Goal: Use online tool/utility: Utilize a website feature to perform a specific function

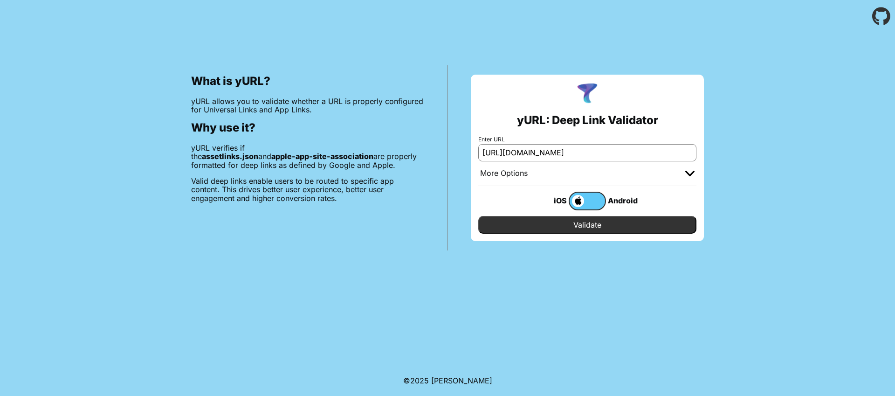
scroll to position [0, 15]
type input "[URL][DOMAIN_NAME]"
click at [619, 231] on input "Validate" at bounding box center [587, 225] width 218 height 18
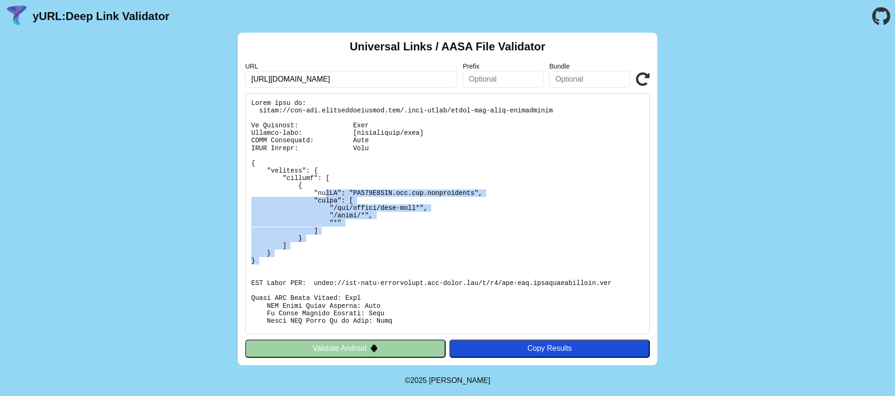
drag, startPoint x: 372, startPoint y: 269, endPoint x: 326, endPoint y: 177, distance: 102.6
click at [326, 179] on pre at bounding box center [447, 213] width 405 height 241
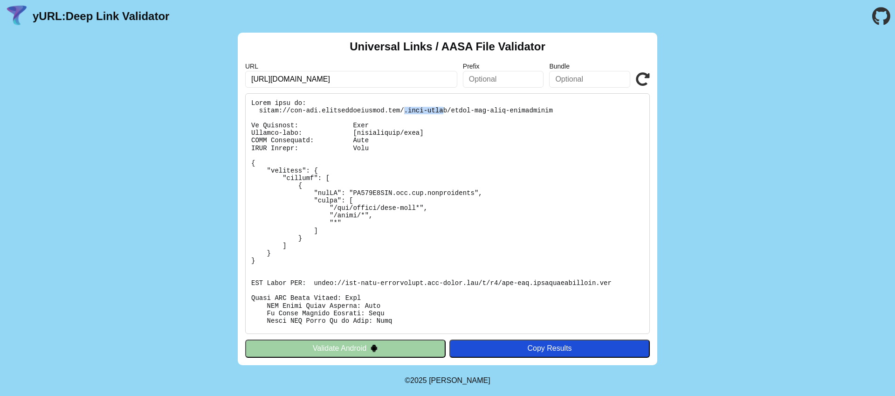
drag, startPoint x: 440, startPoint y: 112, endPoint x: 404, endPoint y: 112, distance: 35.9
click at [404, 112] on pre at bounding box center [447, 213] width 405 height 241
click at [458, 105] on pre at bounding box center [447, 213] width 405 height 241
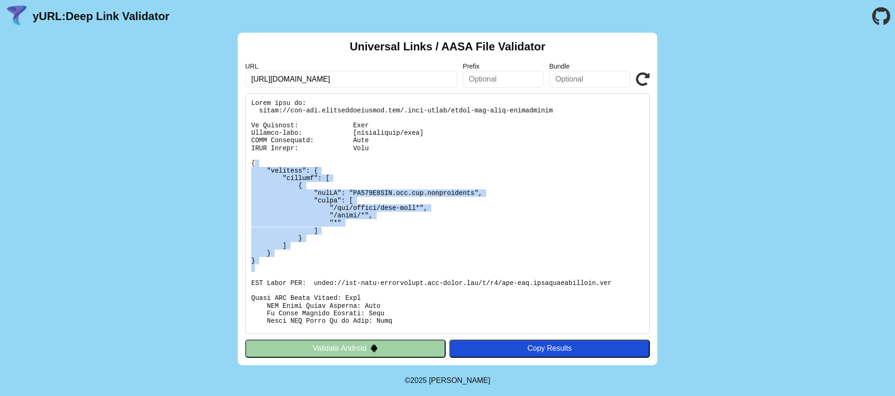
drag, startPoint x: 302, startPoint y: 273, endPoint x: 290, endPoint y: 158, distance: 115.4
click at [290, 158] on pre at bounding box center [447, 213] width 405 height 241
